Goal: Information Seeking & Learning: Learn about a topic

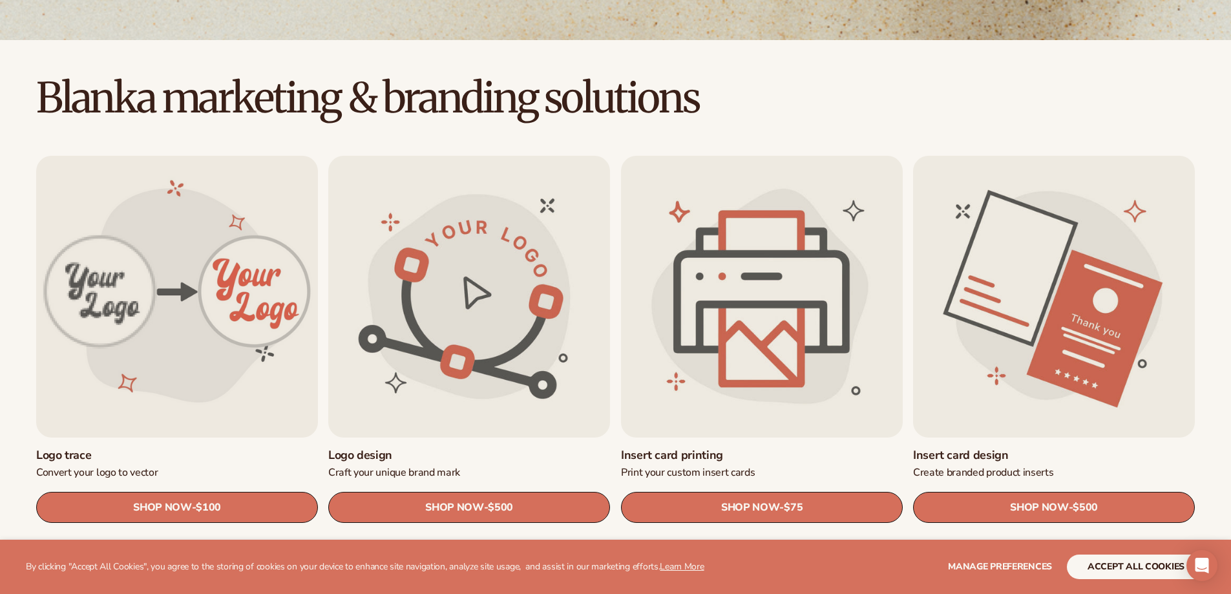
scroll to position [323, 0]
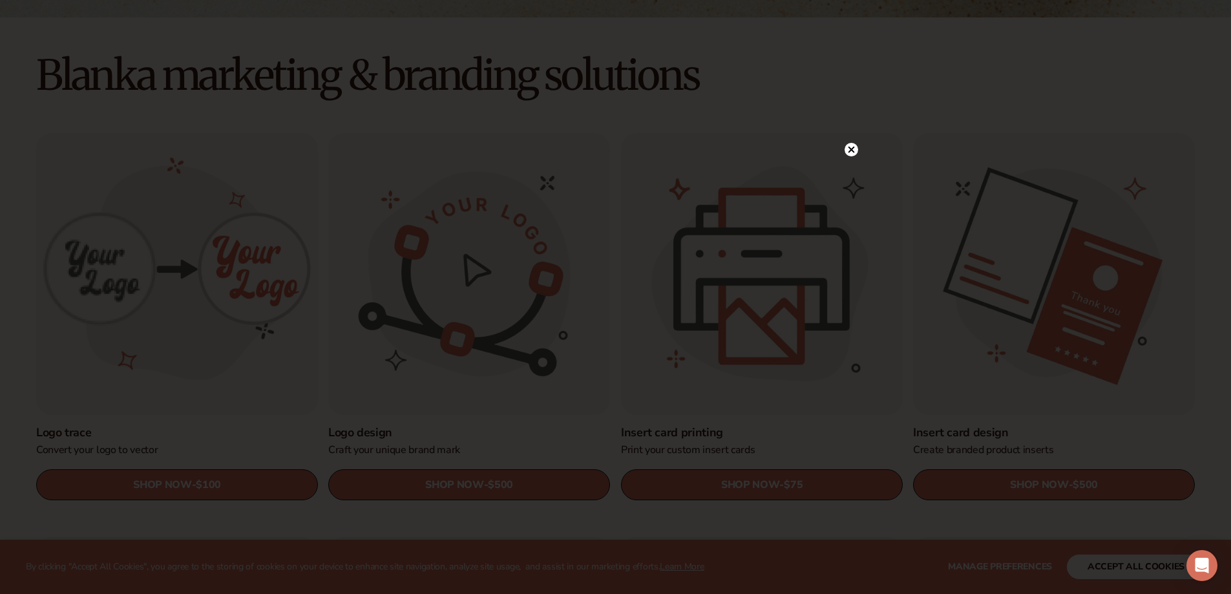
click at [849, 152] on icon at bounding box center [851, 150] width 6 height 6
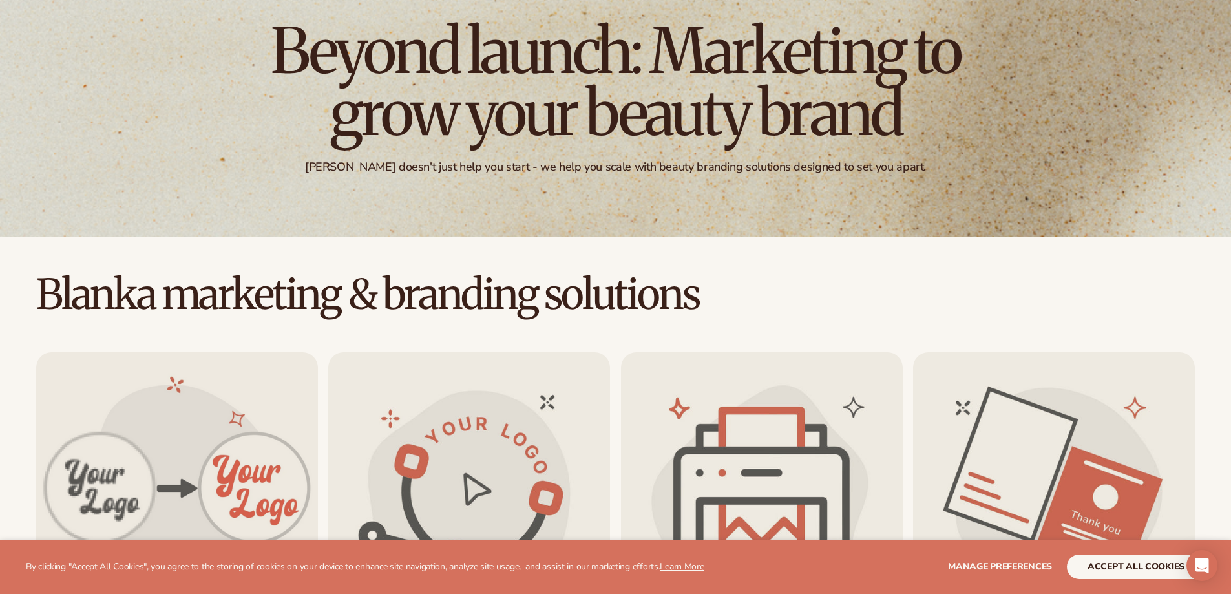
scroll to position [0, 0]
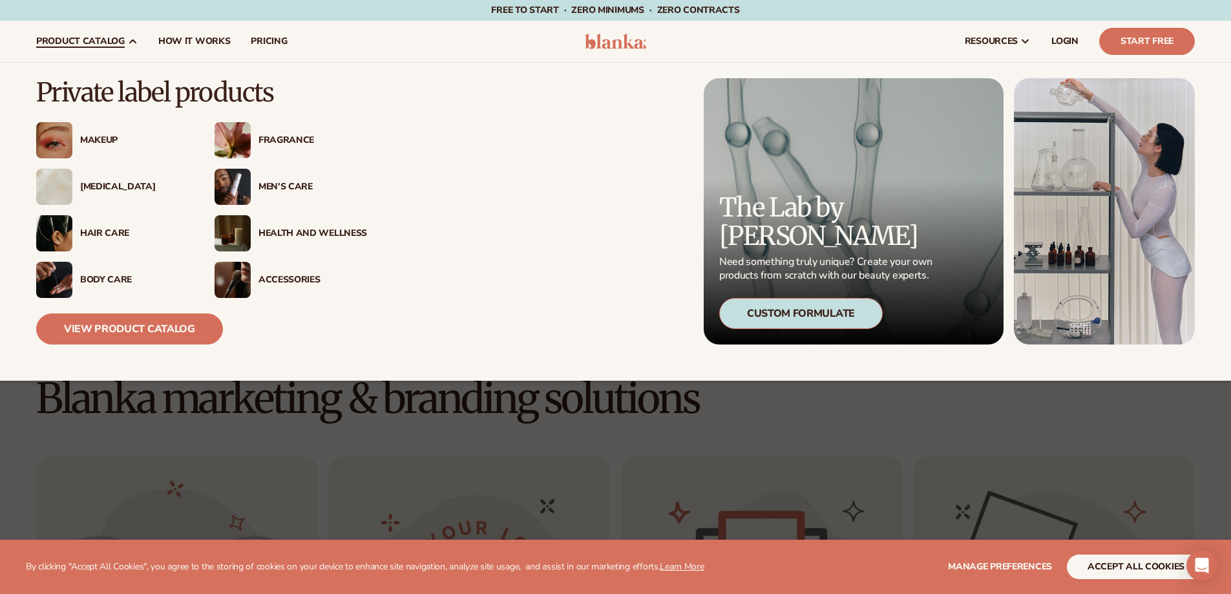
click at [290, 139] on div "Fragrance" at bounding box center [313, 140] width 109 height 11
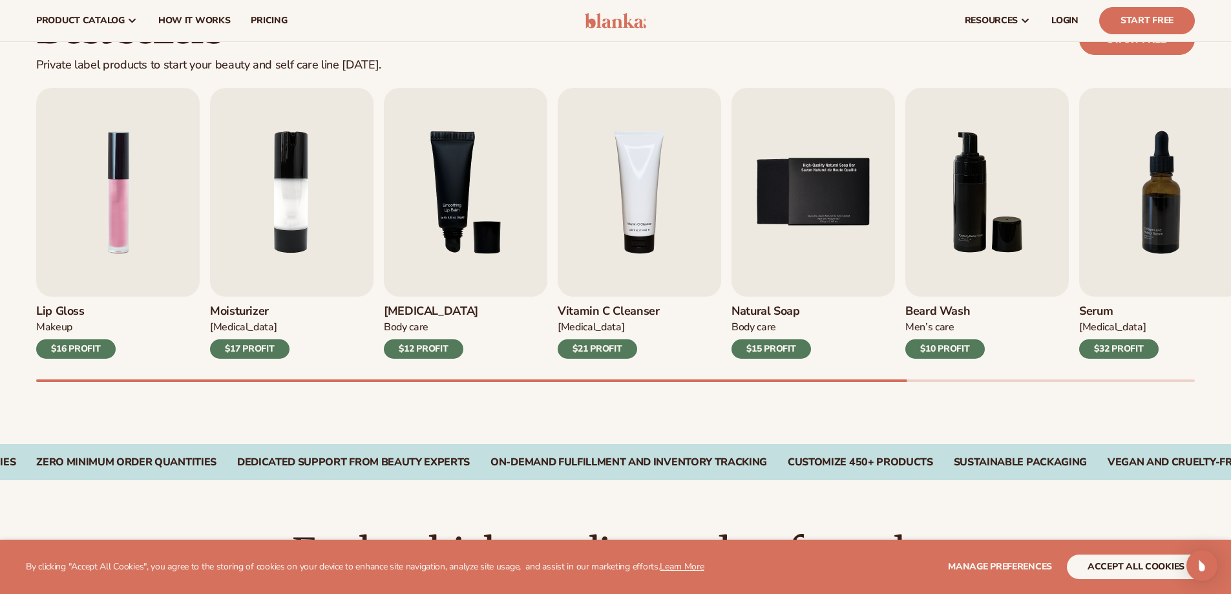
scroll to position [323, 0]
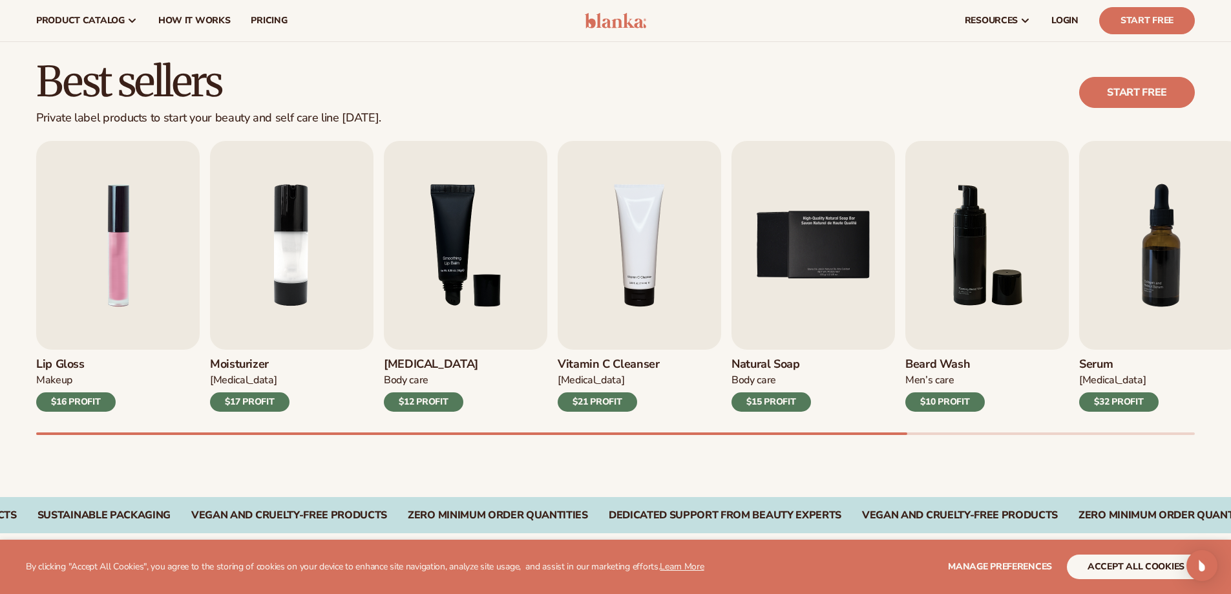
click at [793, 365] on h3 "Natural Soap" at bounding box center [772, 364] width 80 height 14
click at [858, 224] on img "5 / 9" at bounding box center [814, 245] width 164 height 209
click at [816, 228] on img "5 / 9" at bounding box center [814, 245] width 164 height 209
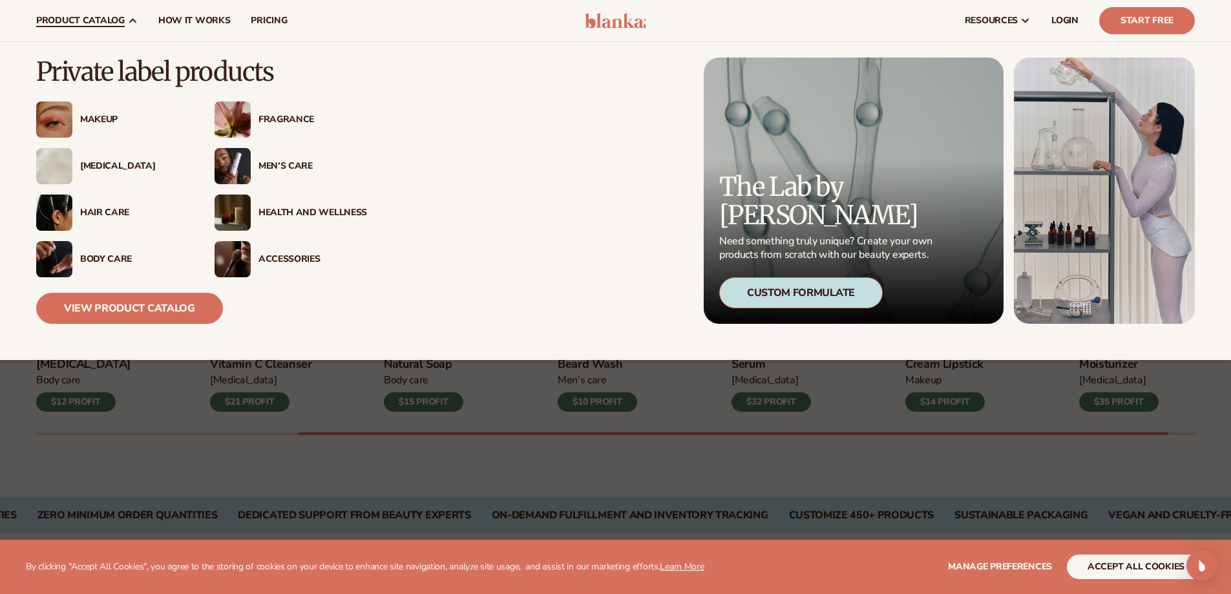
click at [291, 213] on div "Health And Wellness" at bounding box center [313, 212] width 109 height 11
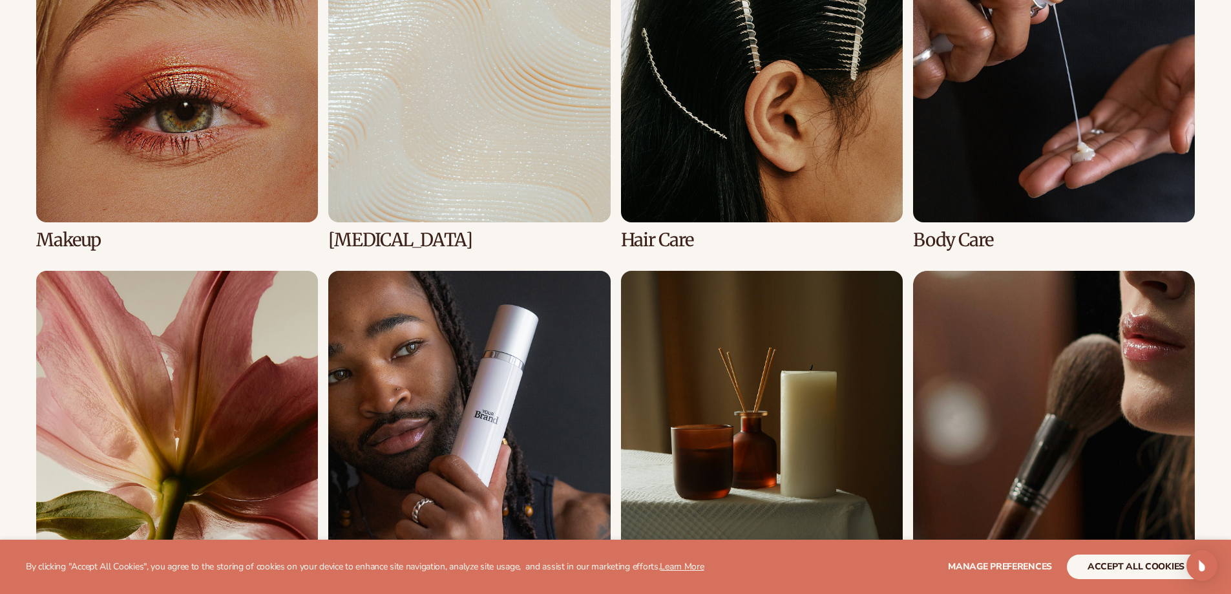
scroll to position [1357, 0]
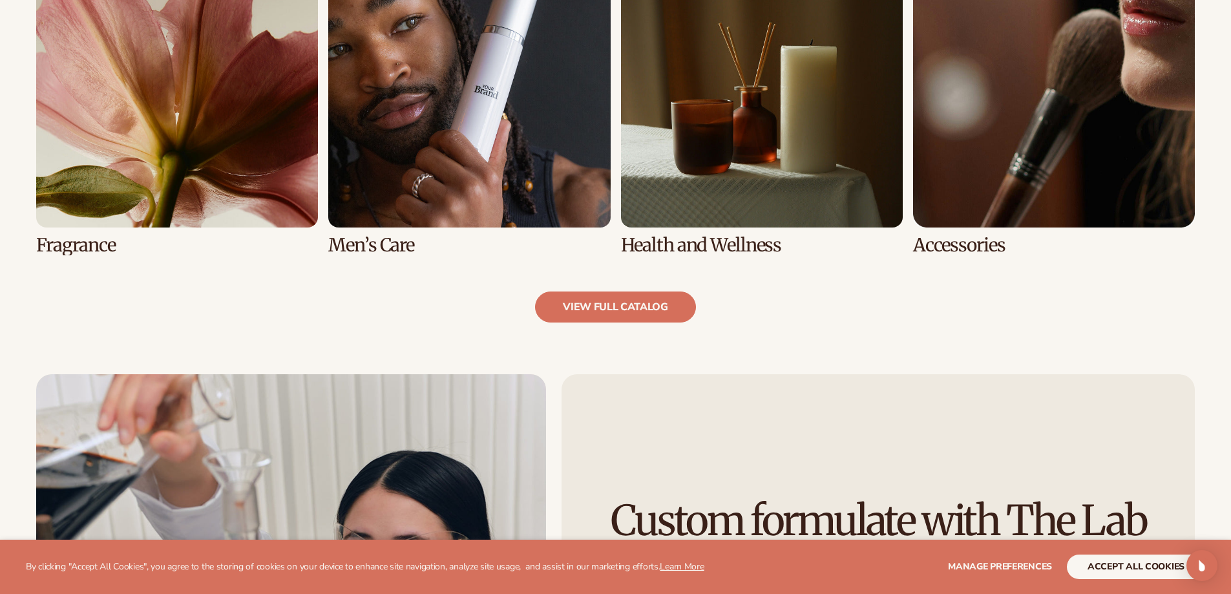
click at [761, 207] on link "7 / 8" at bounding box center [762, 101] width 282 height 310
